Goal: Information Seeking & Learning: Learn about a topic

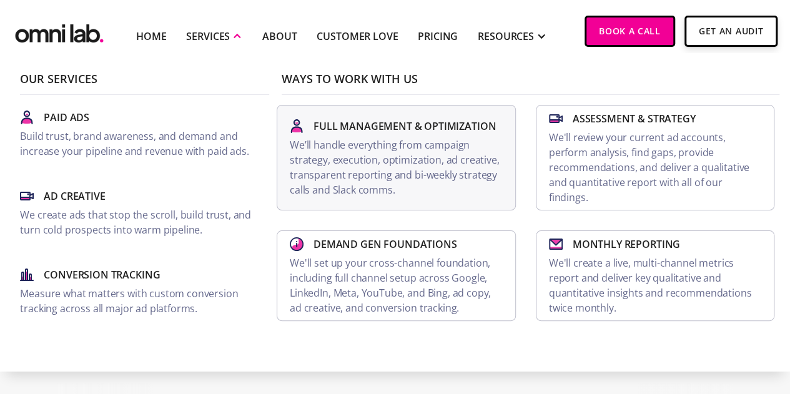
click at [503, 185] on p "We’ll handle everything from campaign strategy, execution, optimization, ad cre…" at bounding box center [396, 167] width 213 height 60
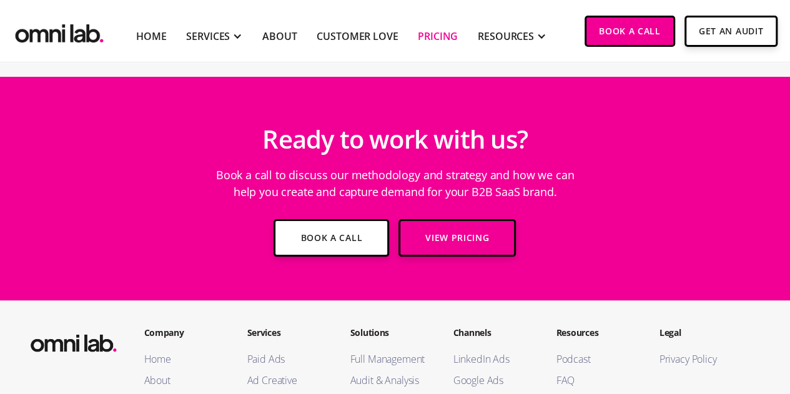
click at [422, 31] on link "Pricing" at bounding box center [438, 36] width 40 height 15
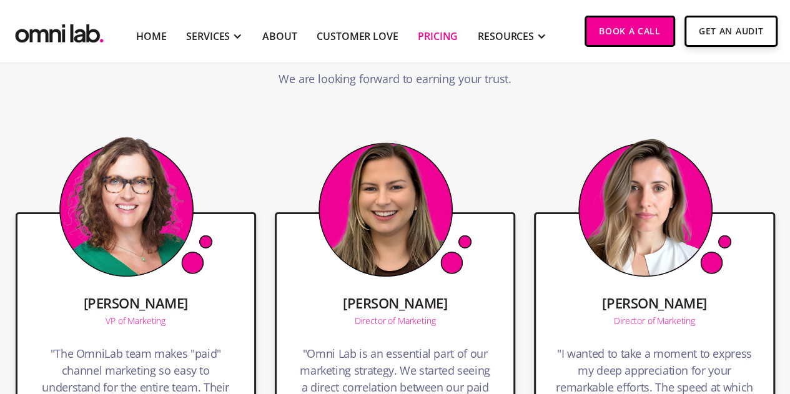
scroll to position [2372, 0]
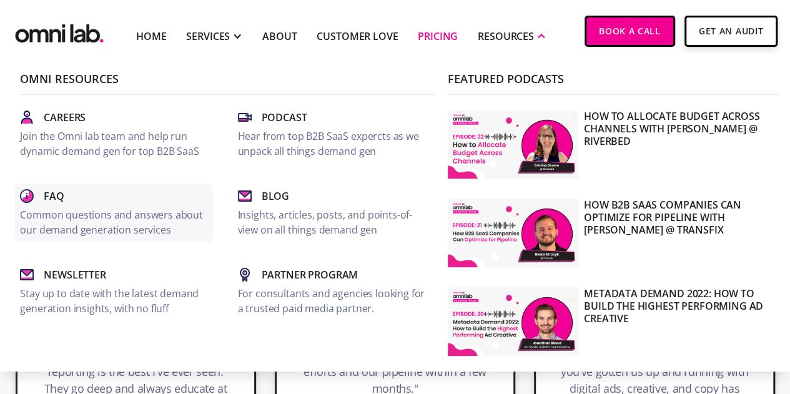
click at [104, 206] on link "Faq Common questions and answers about our demand generation services" at bounding box center [113, 213] width 197 height 59
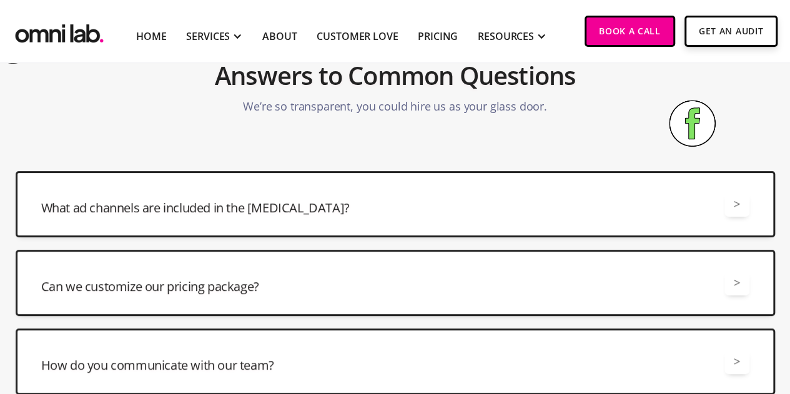
click at [551, 205] on div "What ad channels are included in the [MEDICAL_DATA]? >" at bounding box center [395, 204] width 708 height 25
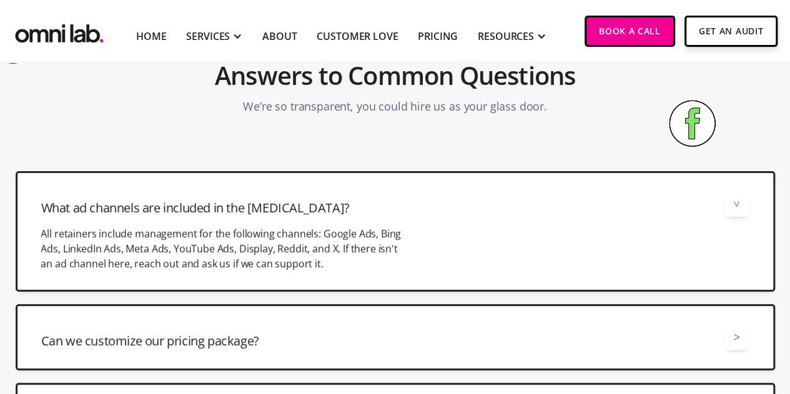
click at [552, 205] on div "What ad channels are included in the [MEDICAL_DATA]? >" at bounding box center [395, 204] width 708 height 25
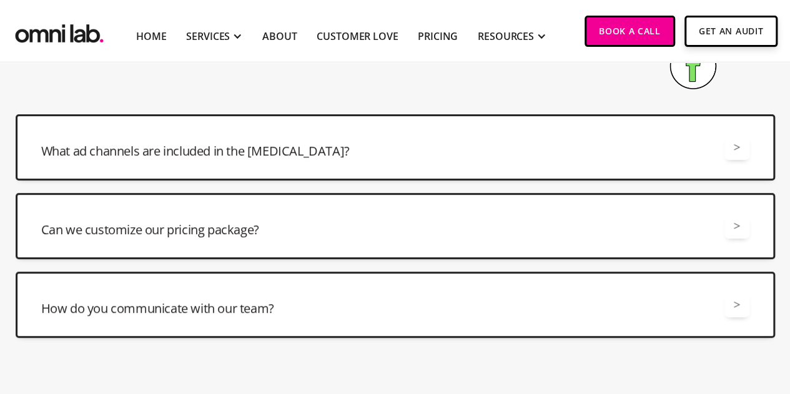
scroll to position [250, 0]
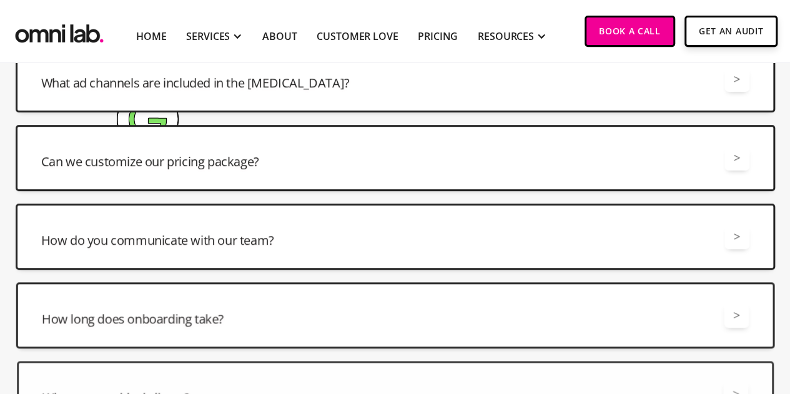
click at [495, 167] on div "Can we customize our pricing package? >" at bounding box center [395, 157] width 708 height 25
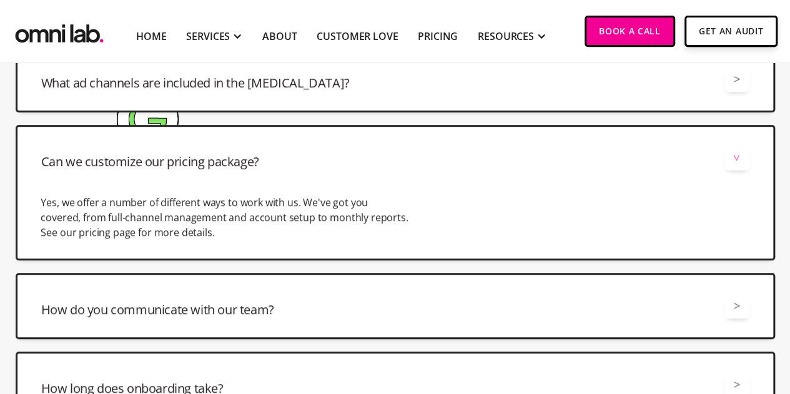
click at [495, 167] on div "Can we customize our pricing package? >" at bounding box center [395, 157] width 708 height 25
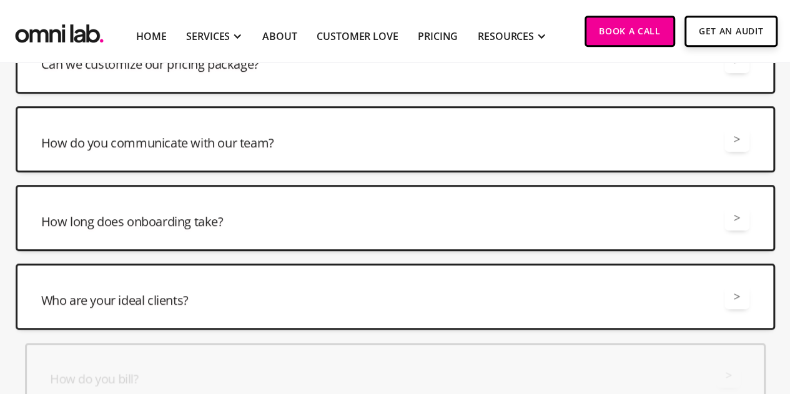
scroll to position [375, 0]
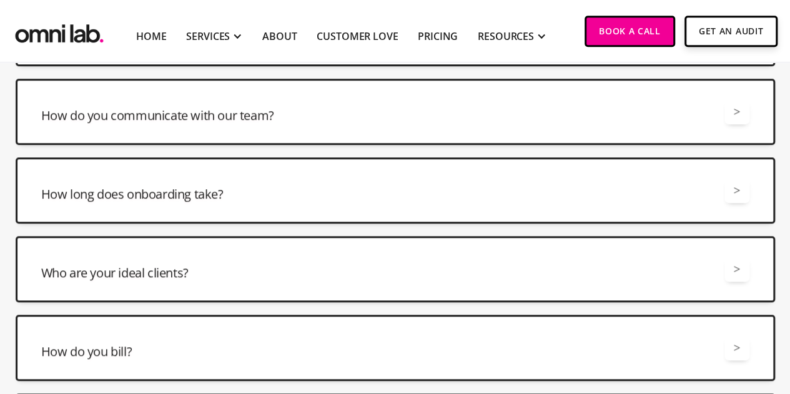
click at [488, 178] on div "How long does onboarding take? >" at bounding box center [395, 190] width 708 height 25
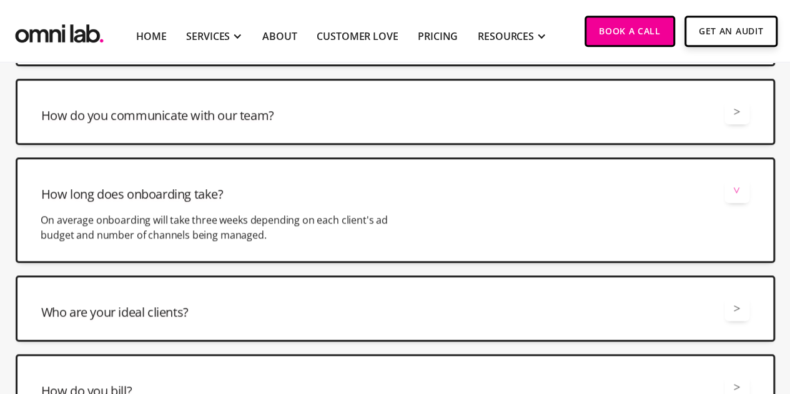
click at [488, 178] on div "How long does onboarding take? >" at bounding box center [395, 190] width 708 height 25
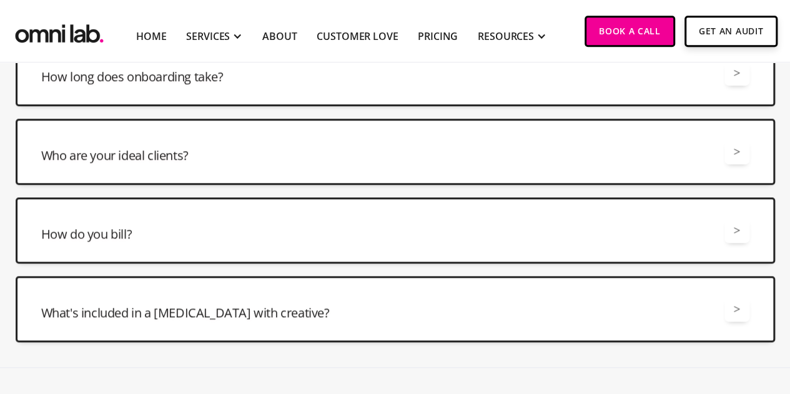
scroll to position [499, 0]
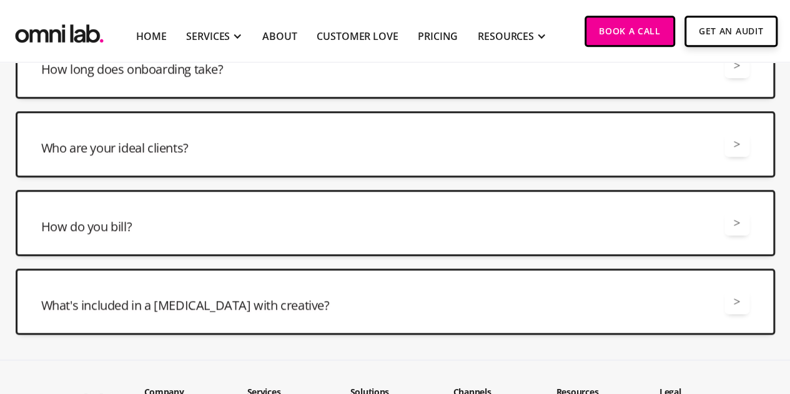
click at [464, 153] on div "Who are your ideal clients? >" at bounding box center [395, 144] width 708 height 25
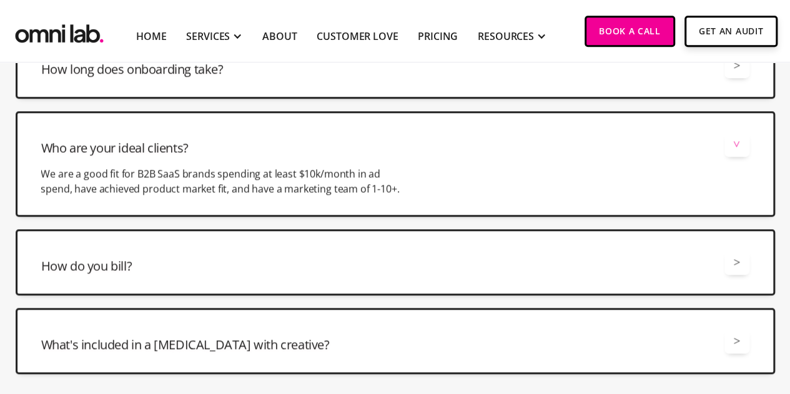
click at [464, 153] on div "Who are your ideal clients? >" at bounding box center [395, 144] width 708 height 25
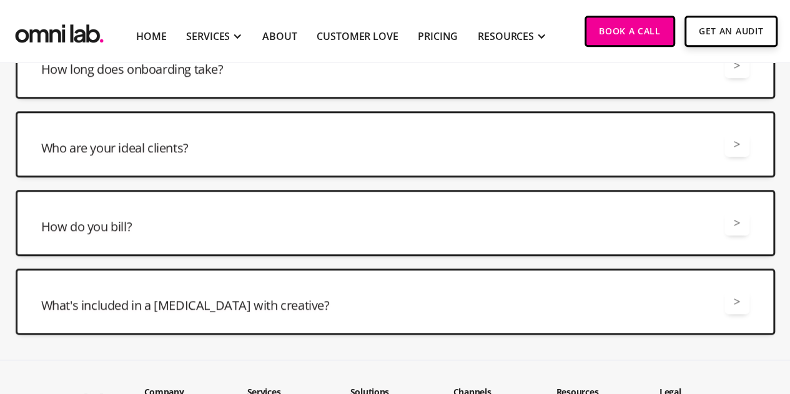
click at [453, 217] on div "How do you bill? >" at bounding box center [395, 222] width 708 height 25
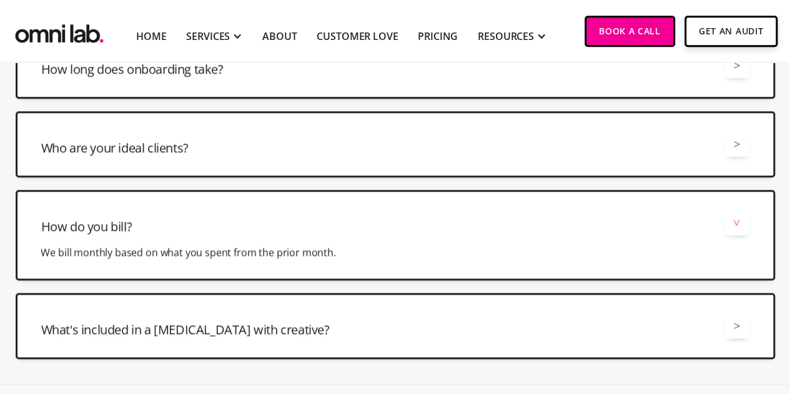
click at [453, 218] on div "How do you bill? >" at bounding box center [395, 222] width 708 height 25
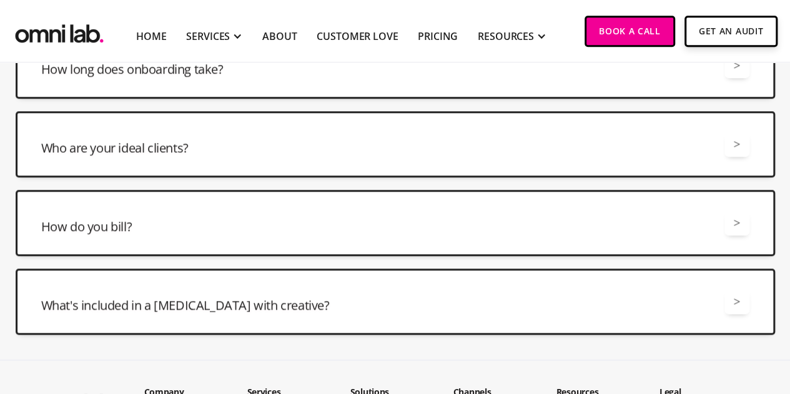
click at [442, 309] on div "What's included in a [MEDICAL_DATA] with creative? >" at bounding box center [395, 301] width 708 height 25
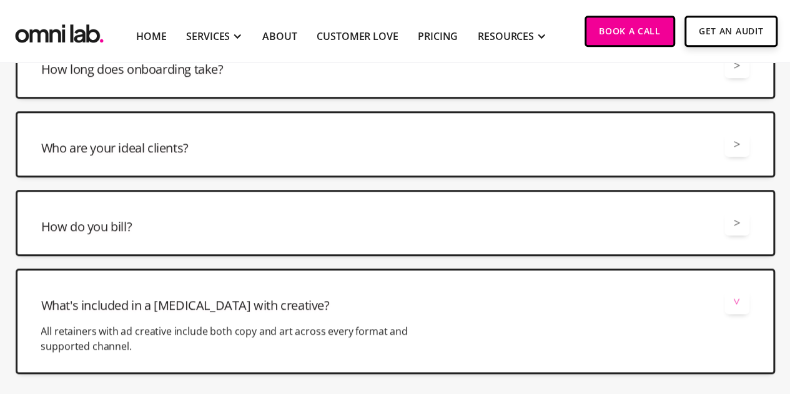
click at [442, 309] on div "What's included in a [MEDICAL_DATA] with creative? >" at bounding box center [395, 301] width 708 height 25
